Goal: Browse casually

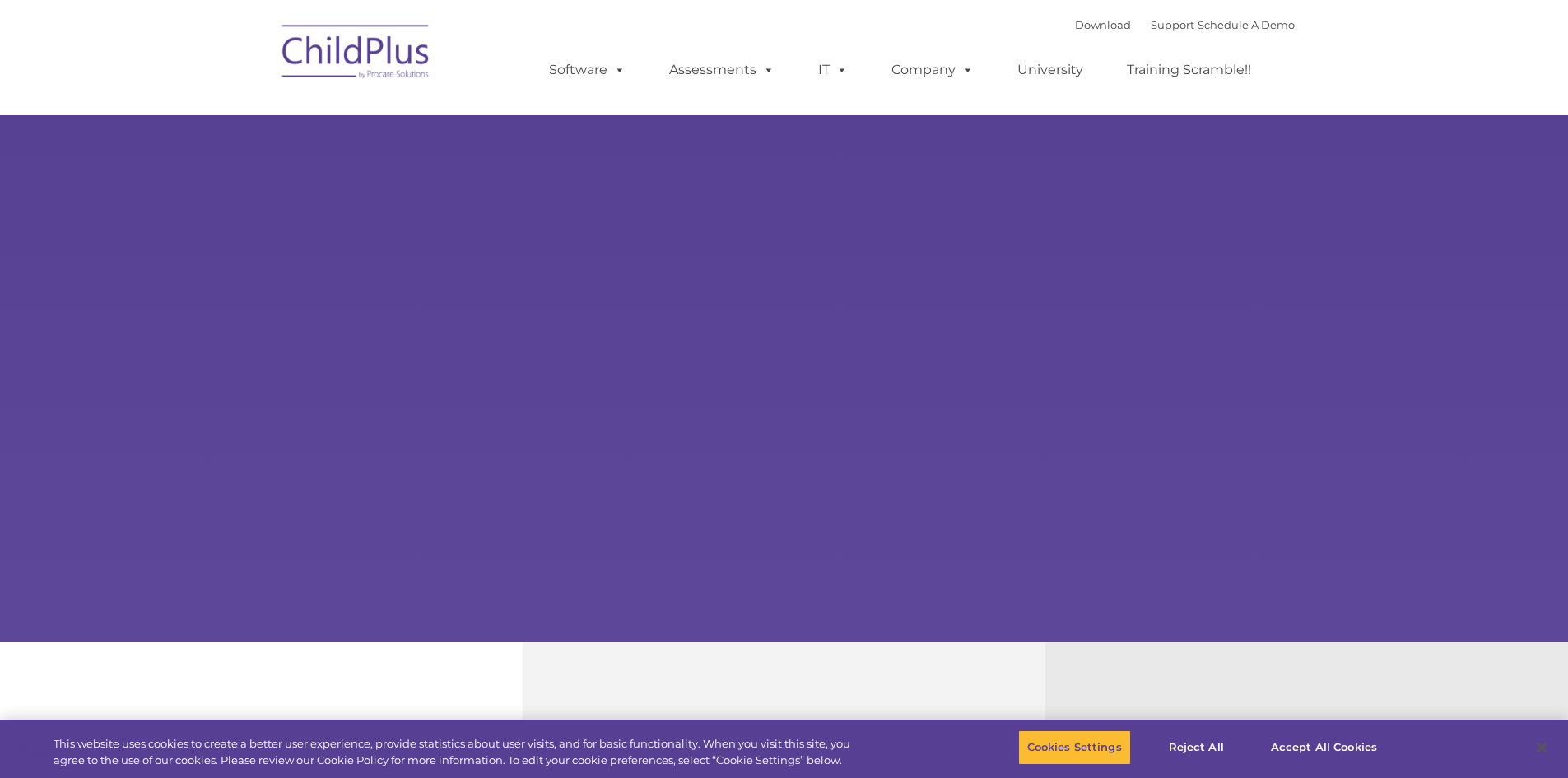
type input ""
select select "MEDIUM"
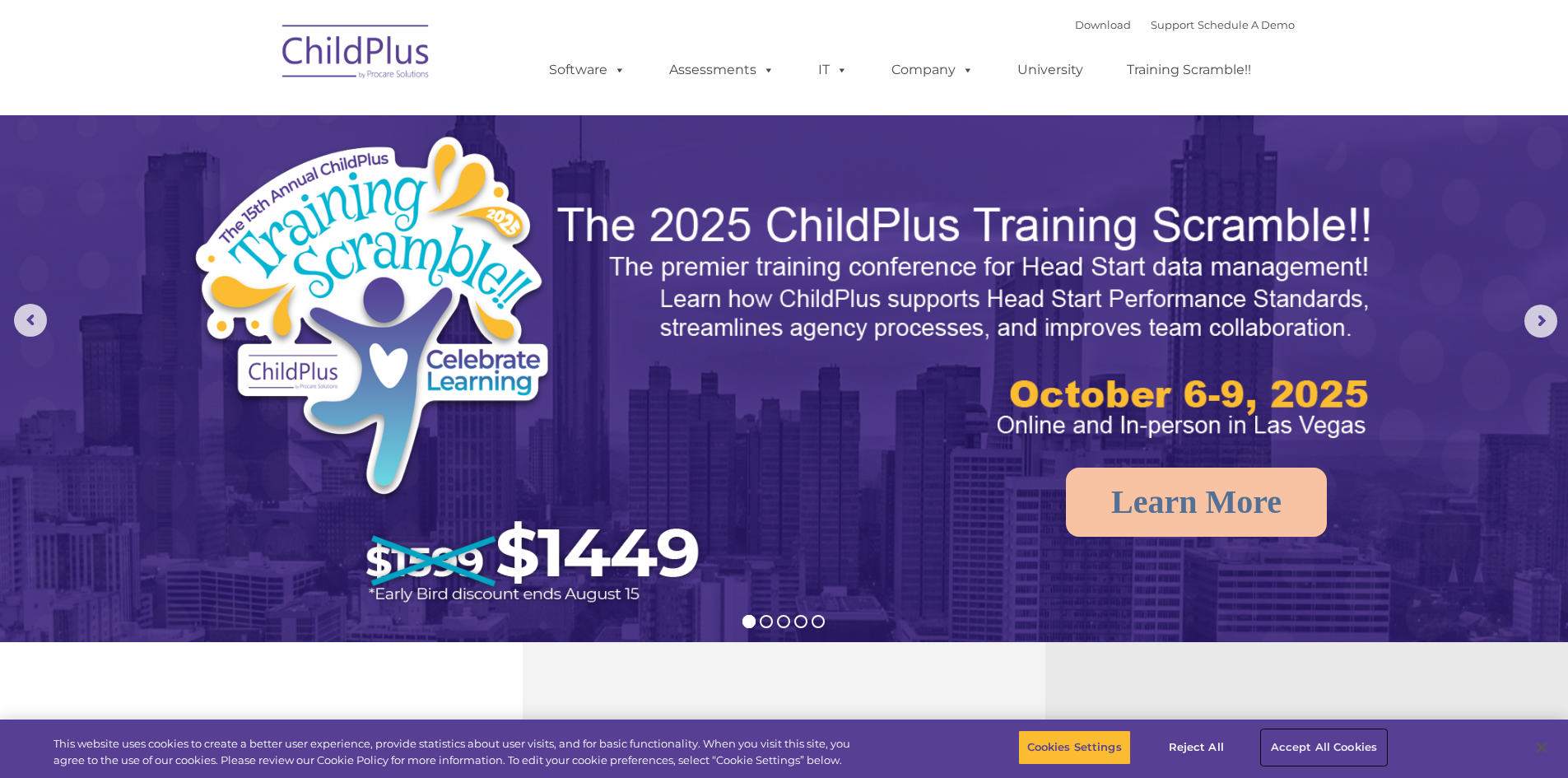
click at [1338, 747] on button "Accept All Cookies" at bounding box center [1324, 748] width 125 height 35
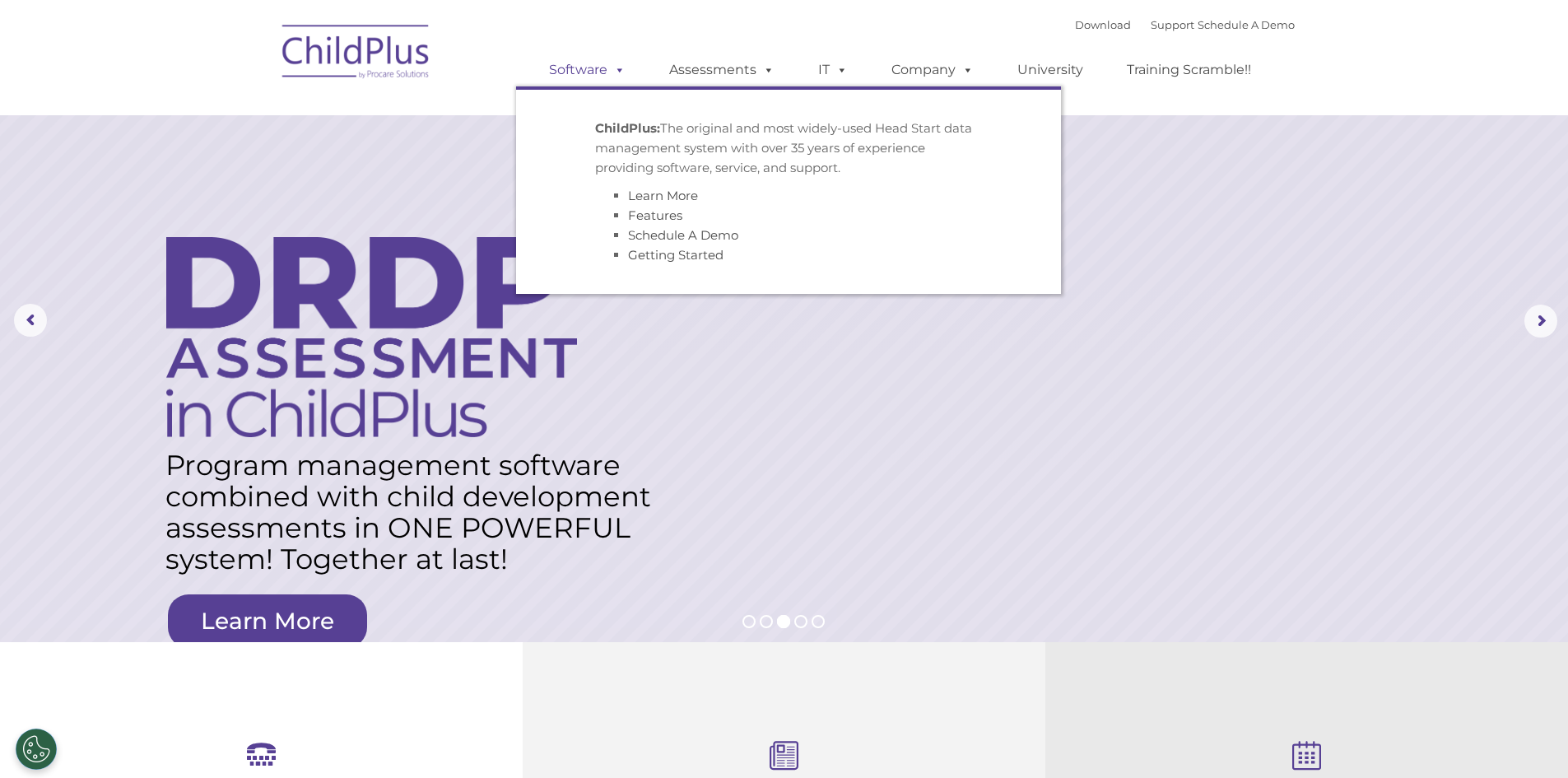
click at [626, 76] on span at bounding box center [617, 69] width 18 height 16
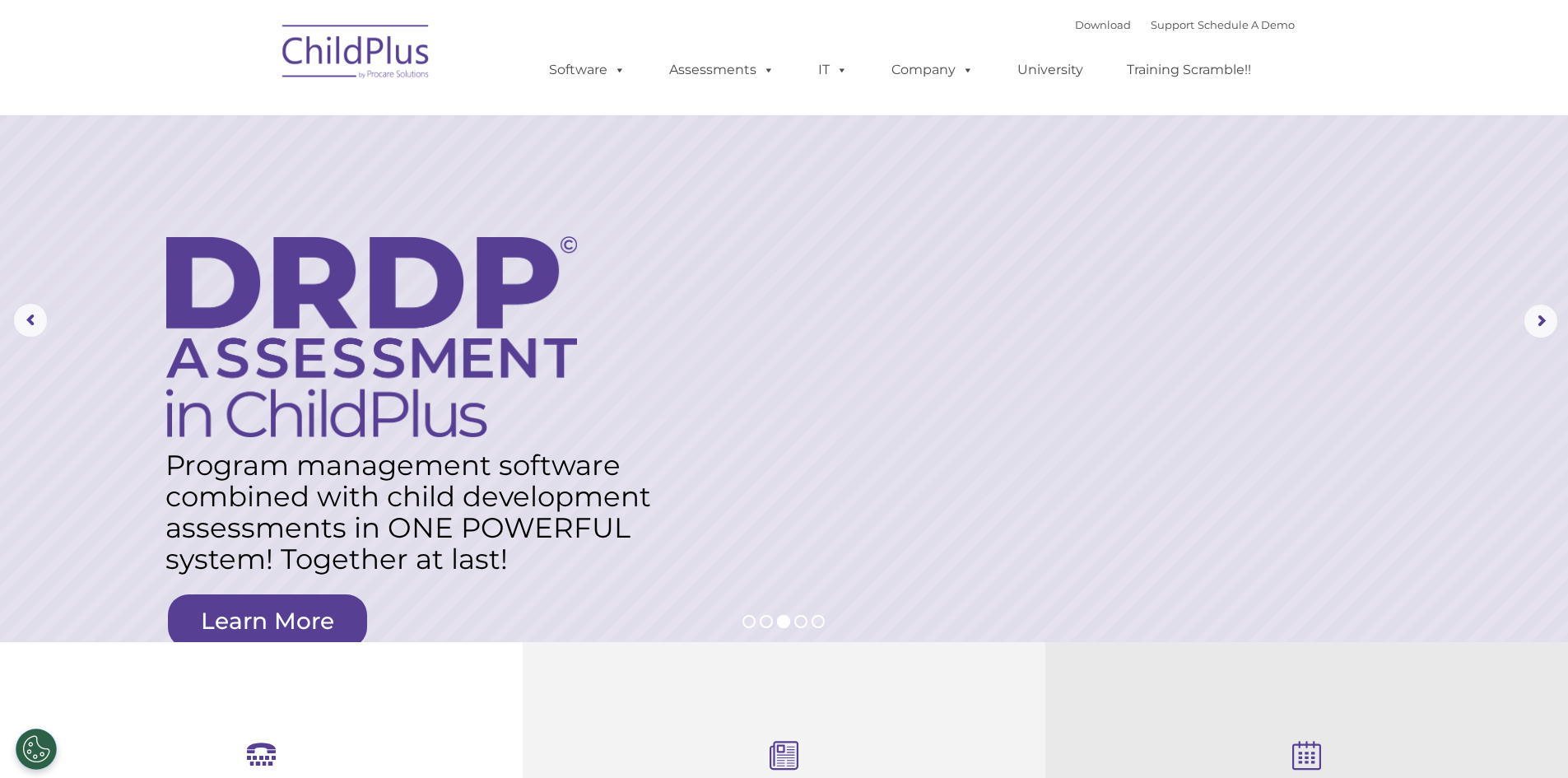
click at [352, 75] on img at bounding box center [356, 54] width 164 height 82
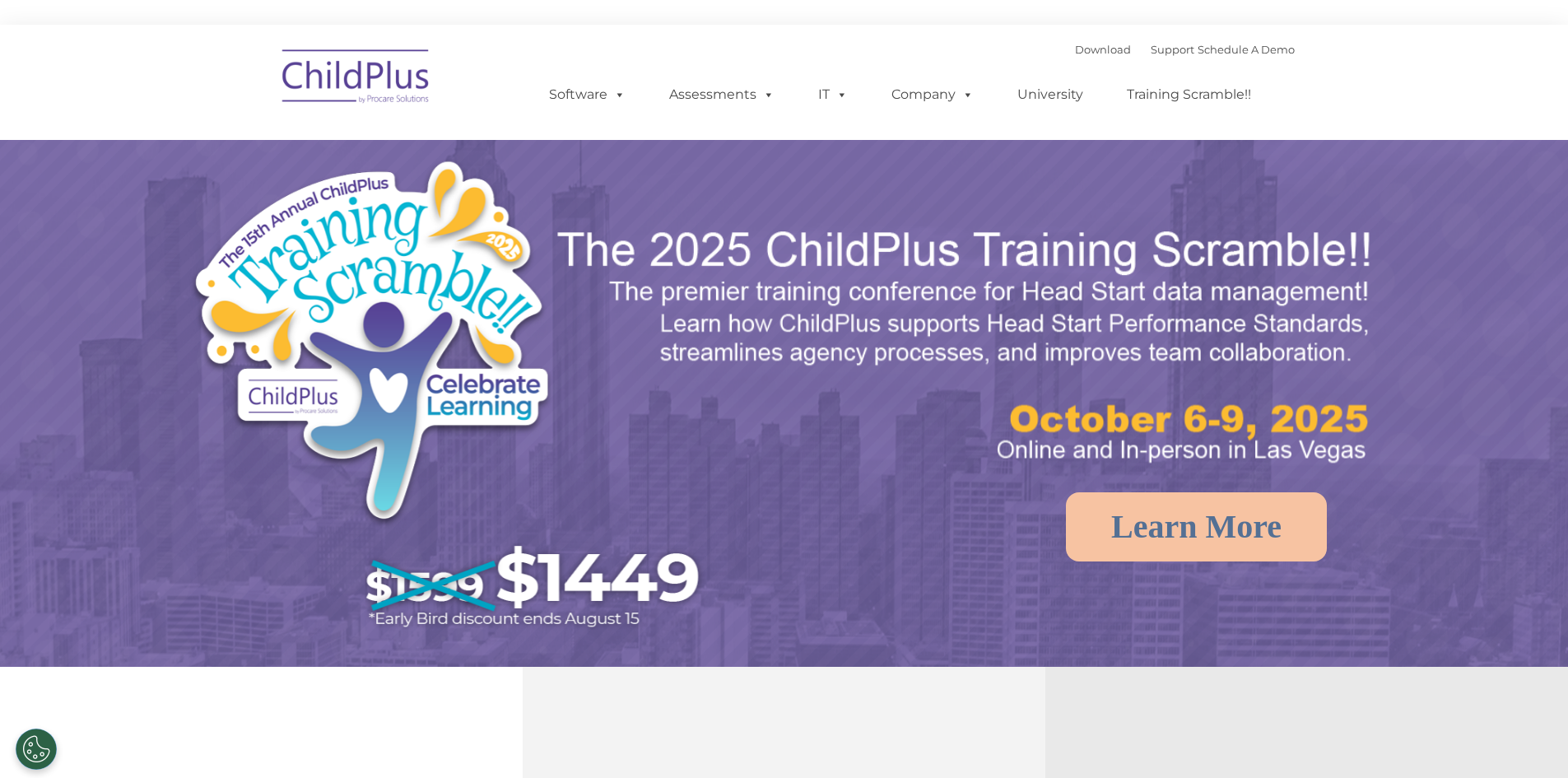
select select "MEDIUM"
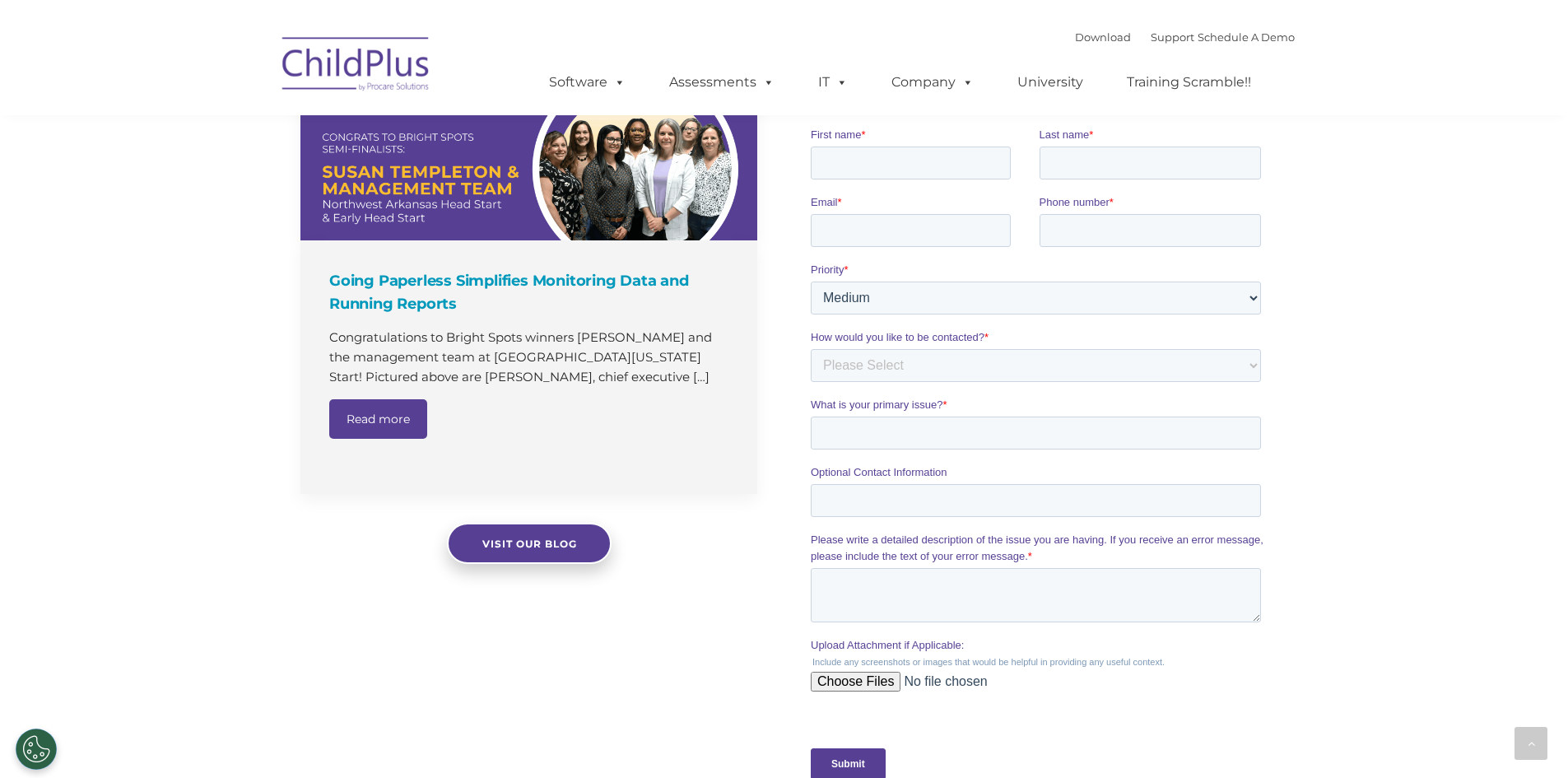
scroll to position [1250, 0]
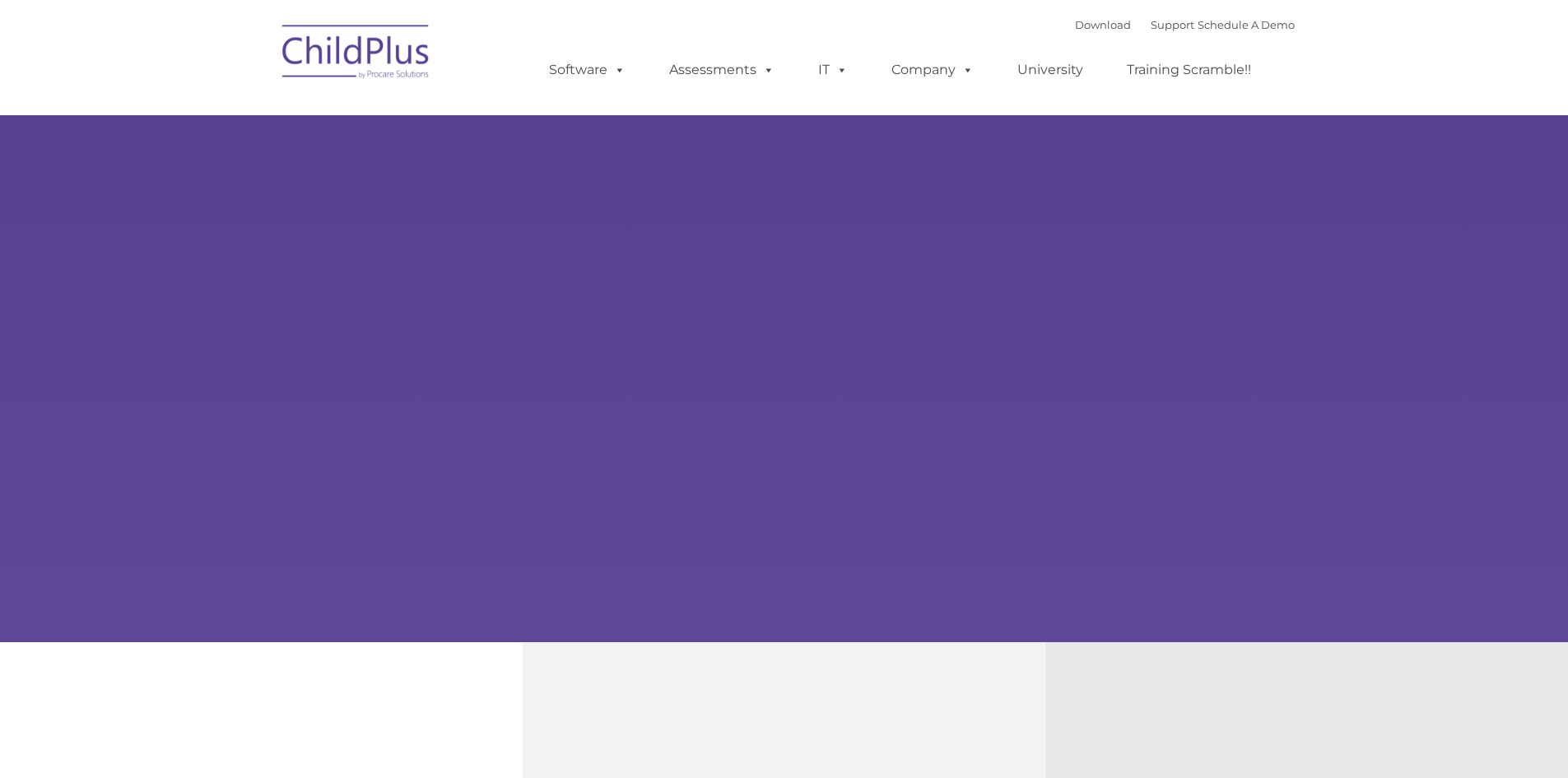
type input ""
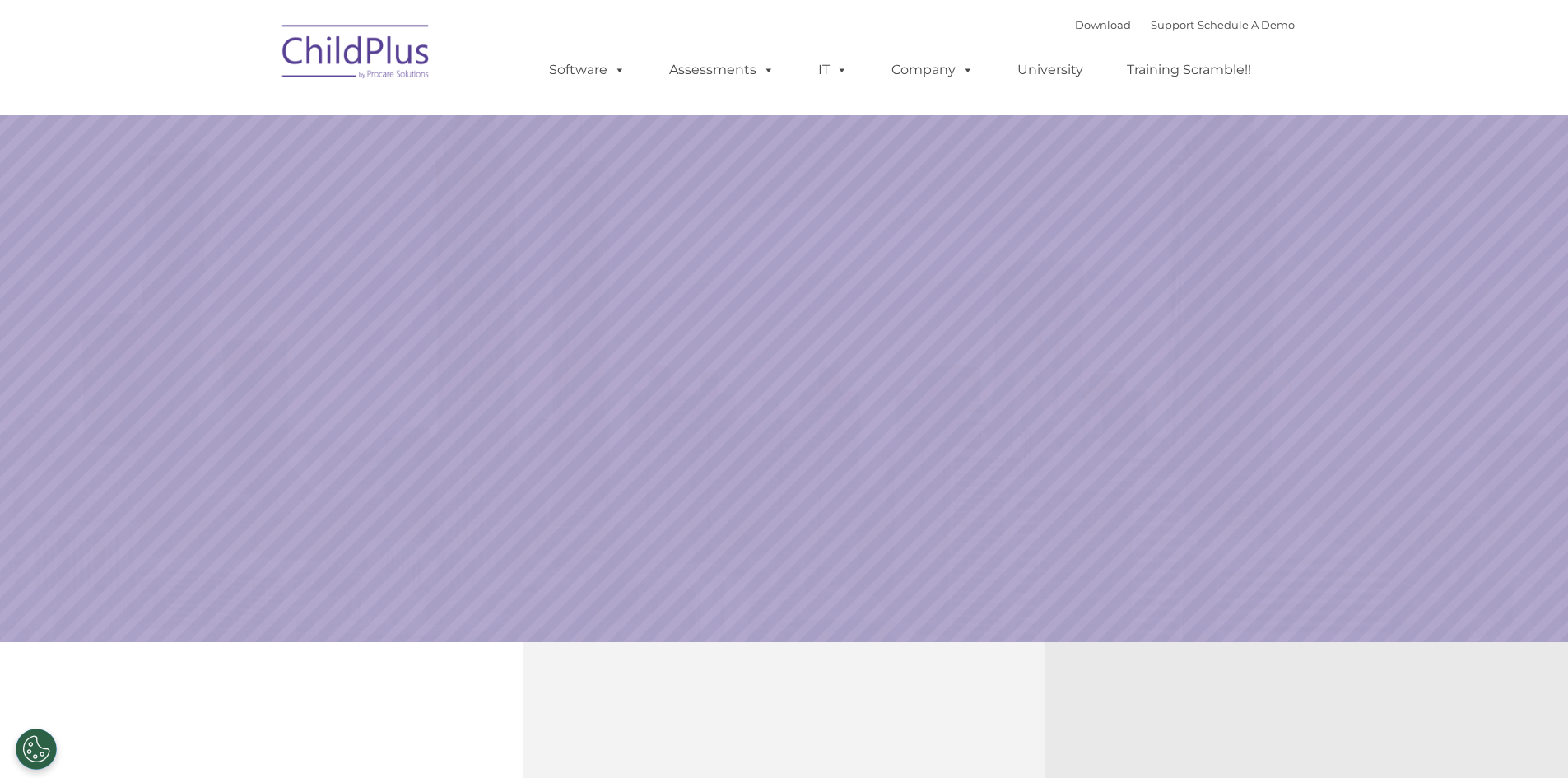
select select "MEDIUM"
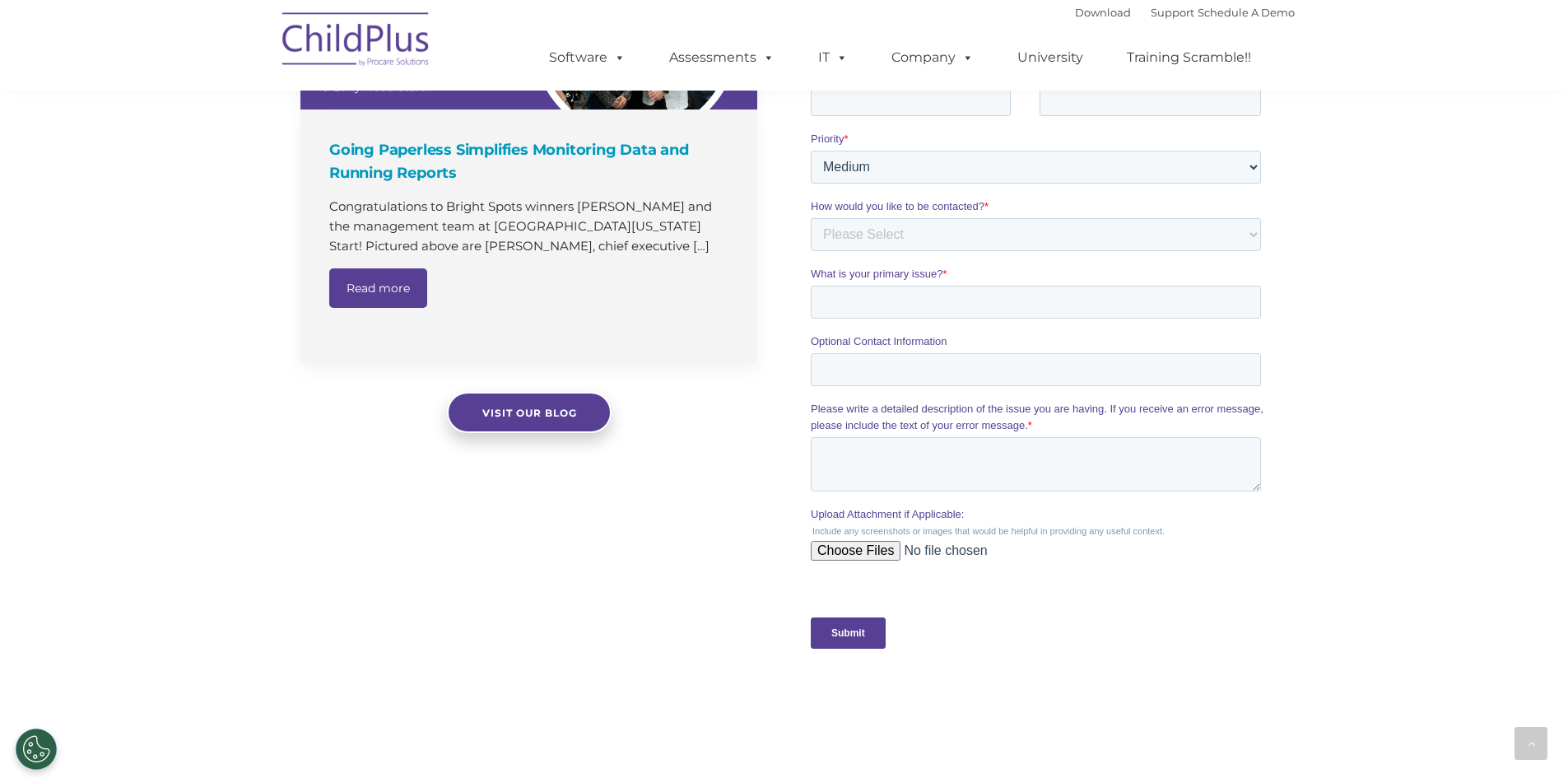
scroll to position [1100, 0]
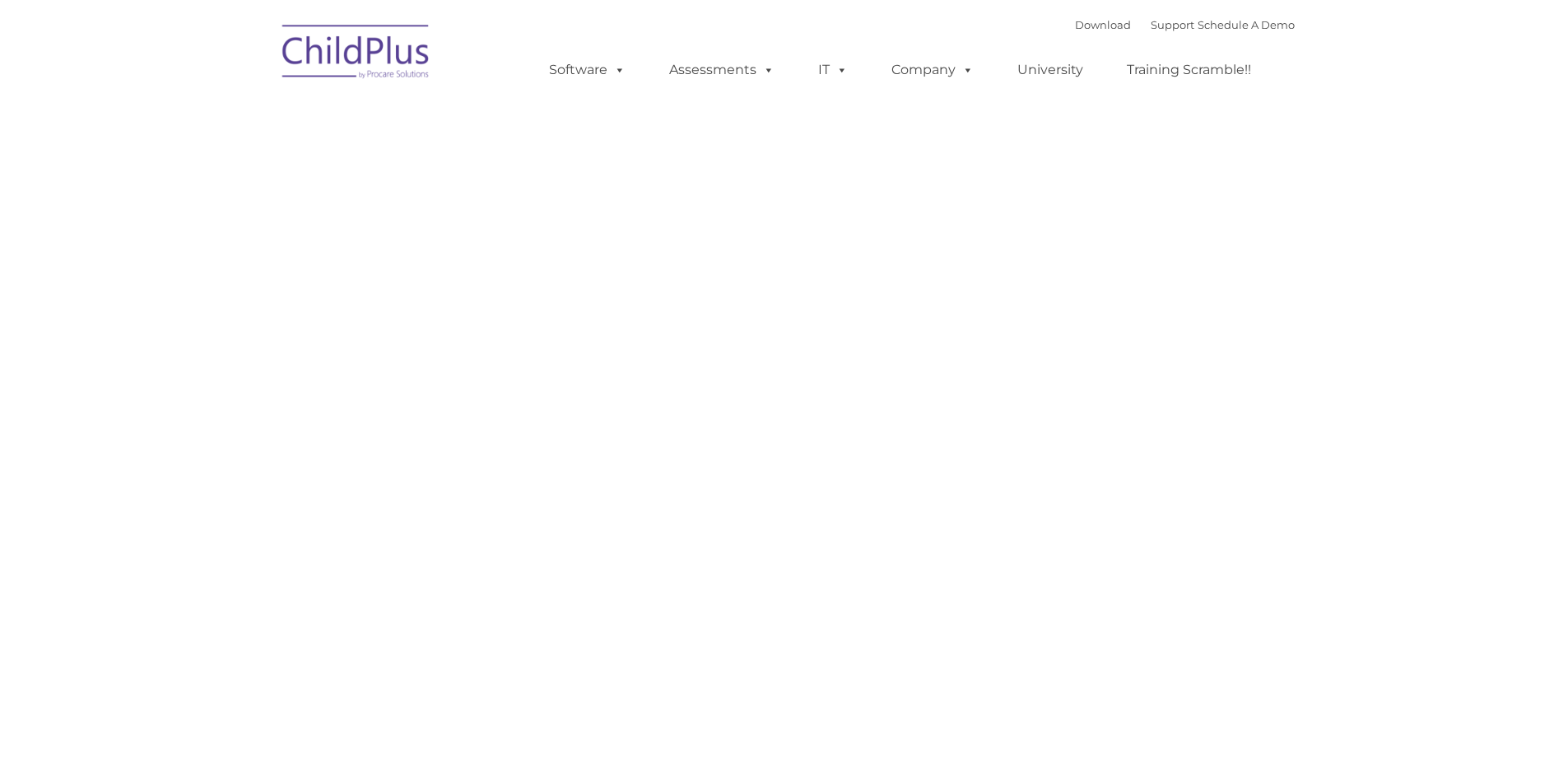
type input ""
